Goal: Information Seeking & Learning: Find specific fact

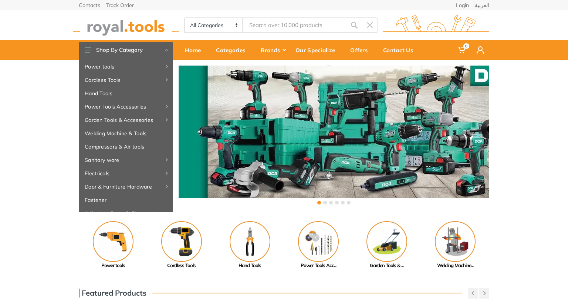
click at [281, 22] on body "0 0" at bounding box center [284, 153] width 568 height 306
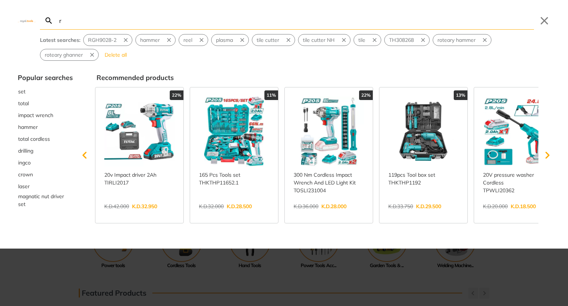
type input "r"
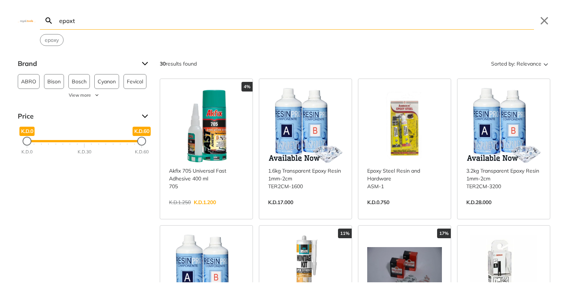
type input "epoxt"
click at [289, 210] on link "View more →" at bounding box center [305, 210] width 75 height 0
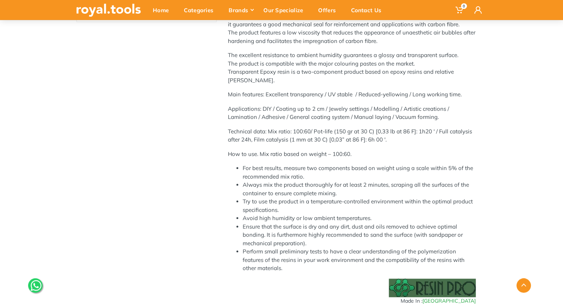
scroll to position [194, 0]
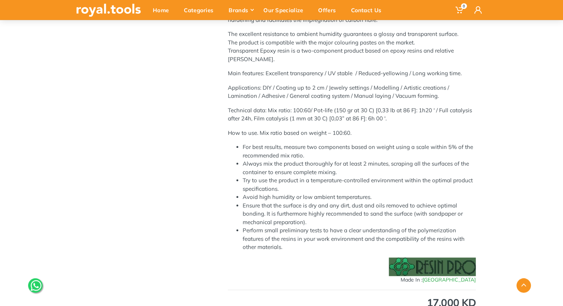
click at [508, 142] on div "‹ › 1.6kg Transparent Epoxy Resin 1mm-2cm Brand : 4640" at bounding box center [281, 163] width 563 height 543
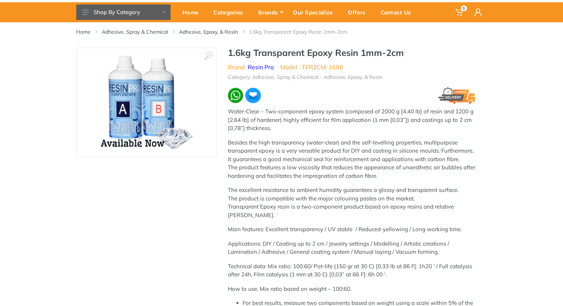
scroll to position [0, 0]
